Goal: Information Seeking & Learning: Understand process/instructions

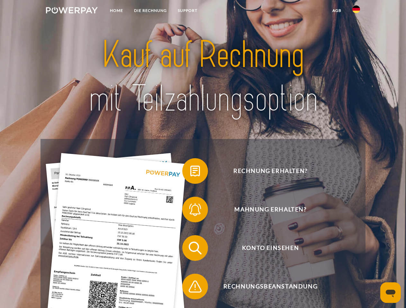
click at [72, 11] on img at bounding box center [72, 10] width 52 height 6
click at [356, 11] on img at bounding box center [356, 9] width 8 height 8
click at [336, 11] on link "agb" at bounding box center [337, 11] width 20 height 12
click at [190, 173] on span at bounding box center [185, 171] width 32 height 32
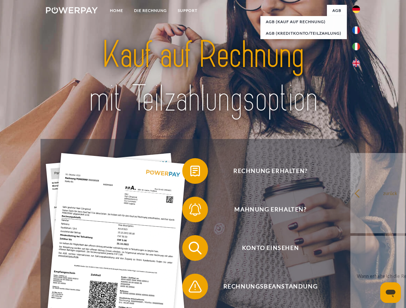
click at [190, 211] on span at bounding box center [185, 210] width 32 height 32
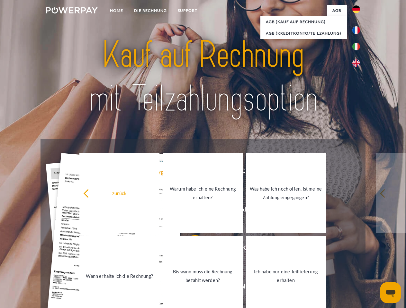
click at [190, 250] on link "Bis wann muss die Rechnung bezahlt werden?" at bounding box center [203, 276] width 80 height 80
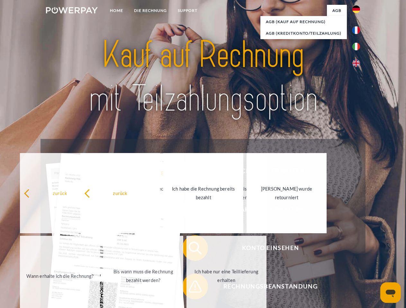
click at [190, 288] on span at bounding box center [185, 287] width 32 height 32
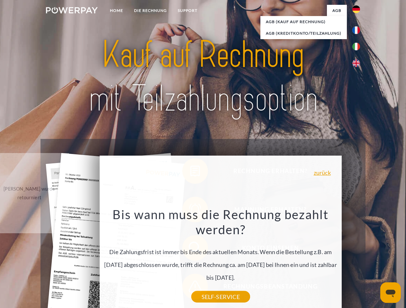
click at [390, 293] on icon "Messaging-Fenster öffnen" at bounding box center [391, 294] width 10 height 8
